Goal: Task Accomplishment & Management: Use online tool/utility

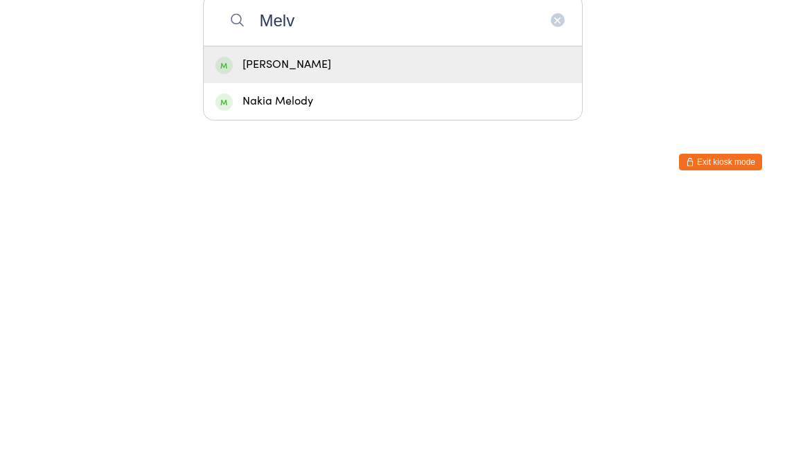
type input "Melv"
click at [509, 326] on div "[PERSON_NAME]" at bounding box center [393, 335] width 355 height 19
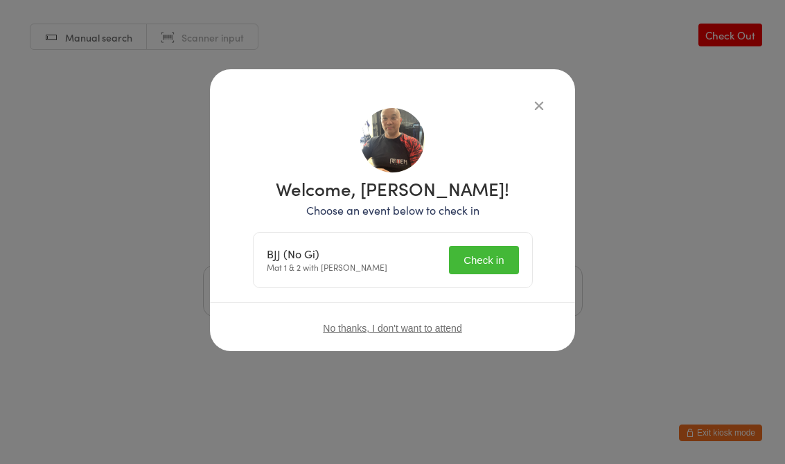
click at [491, 262] on button "Check in" at bounding box center [483, 260] width 69 height 28
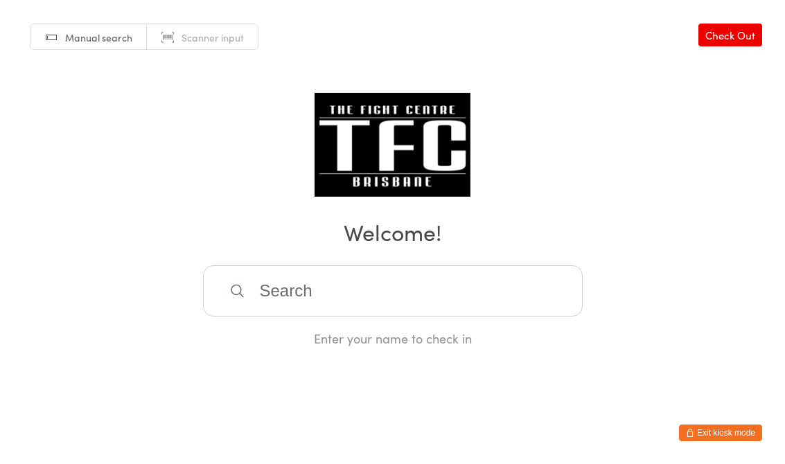
click at [320, 290] on input "search" at bounding box center [393, 290] width 380 height 51
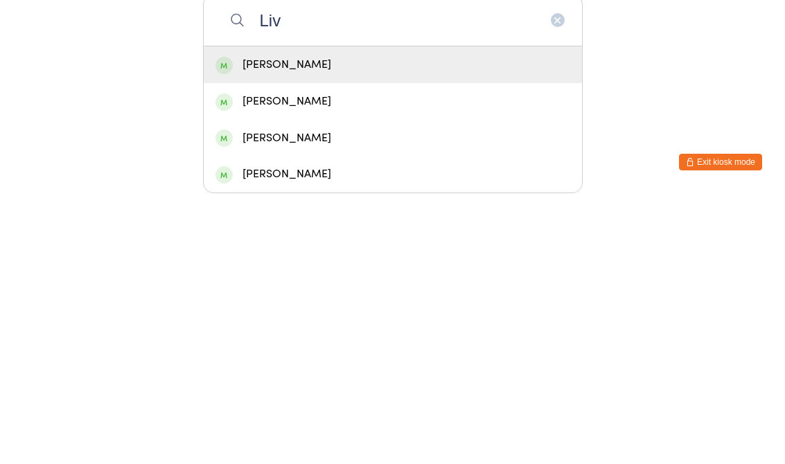
type input "Liv"
click at [324, 326] on div "[PERSON_NAME]" at bounding box center [393, 335] width 355 height 19
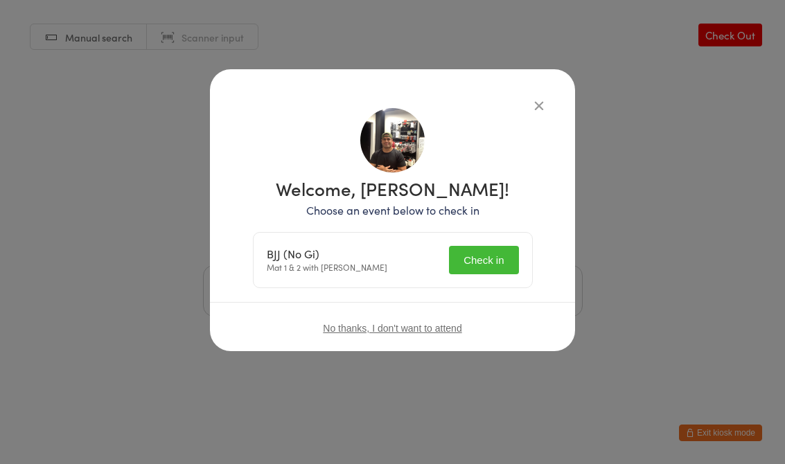
click at [485, 267] on button "Check in" at bounding box center [483, 260] width 69 height 28
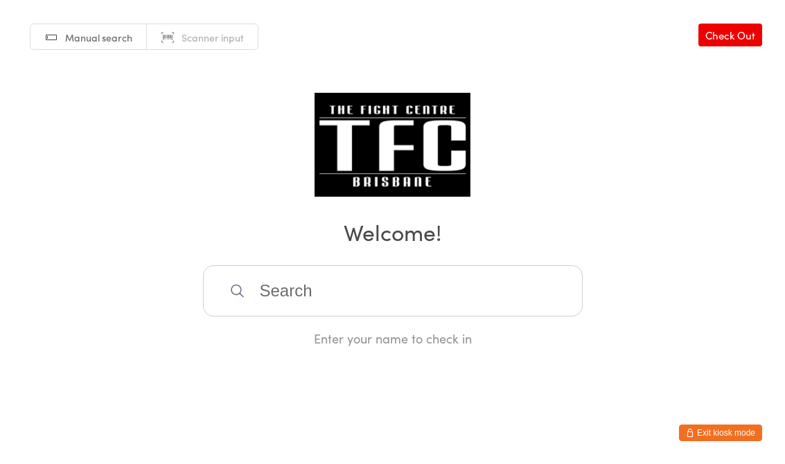
click at [469, 299] on input "search" at bounding box center [393, 290] width 380 height 51
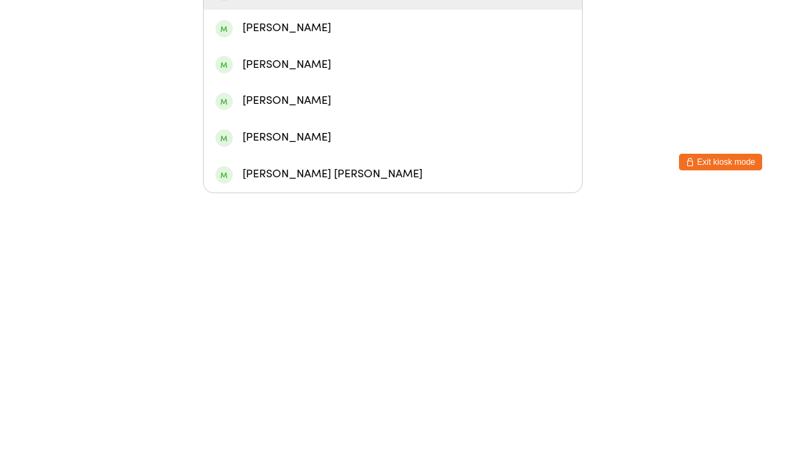
type input "[PERSON_NAME]"
click at [429, 244] on div "[PERSON_NAME]" at bounding box center [393, 262] width 378 height 37
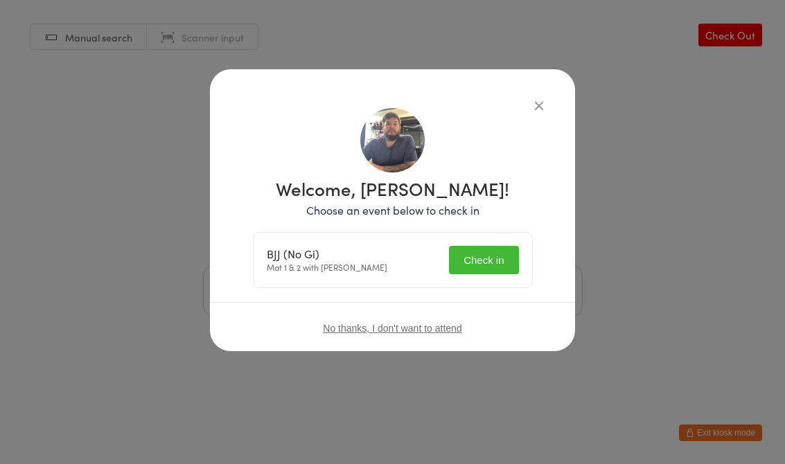
click at [489, 263] on button "Check in" at bounding box center [483, 260] width 69 height 28
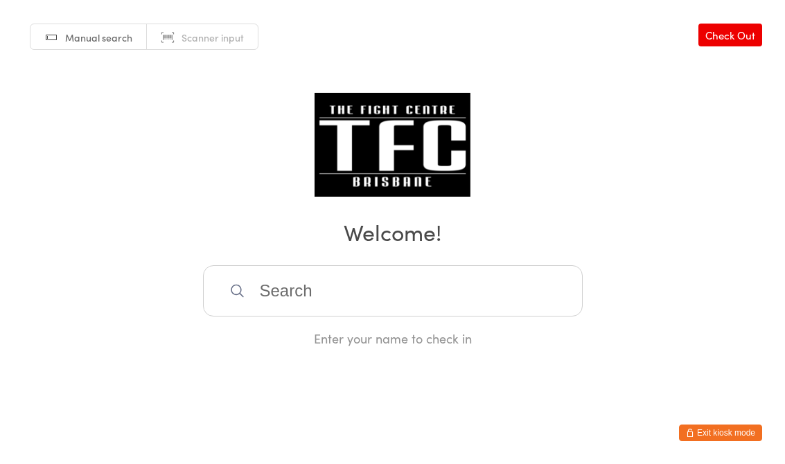
click at [314, 304] on input "search" at bounding box center [393, 290] width 380 height 51
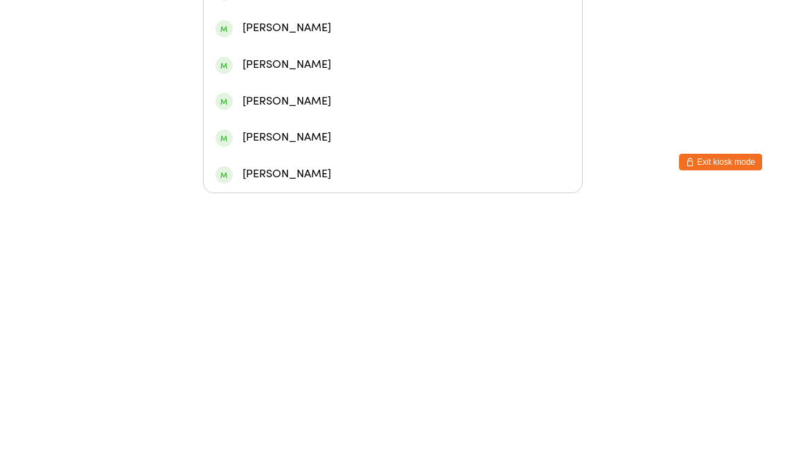
type input "Br"
click at [328, 143] on div "[PERSON_NAME]" at bounding box center [393, 152] width 355 height 19
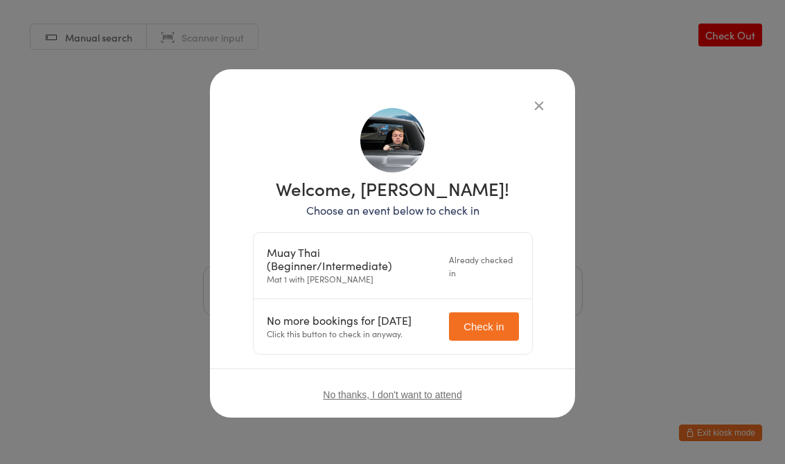
click at [489, 317] on button "Check in" at bounding box center [483, 327] width 69 height 28
